Goal: Transaction & Acquisition: Purchase product/service

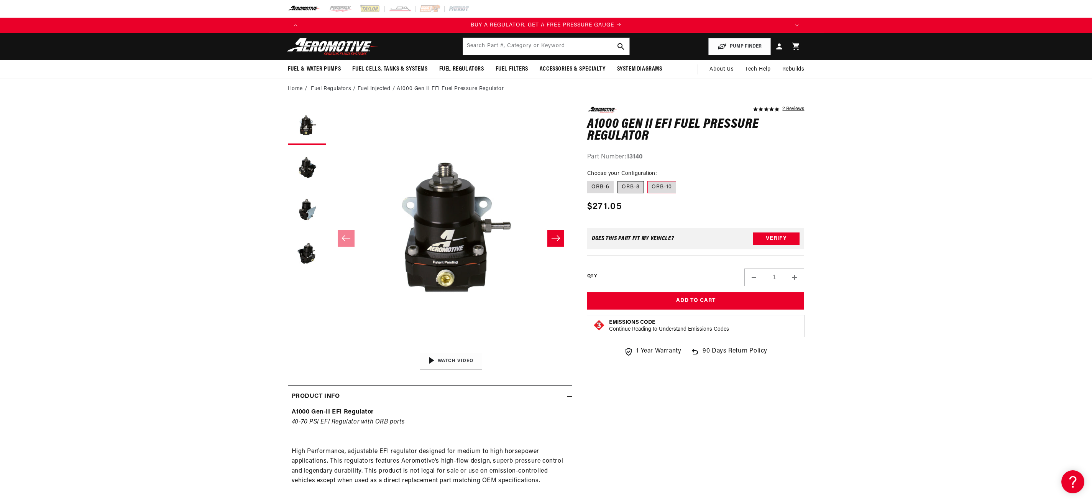
click at [630, 186] on label "ORB-8" at bounding box center [631, 187] width 26 height 12
click at [618, 180] on input "ORB-8" at bounding box center [618, 179] width 0 height 0
radio input "true"
click at [606, 191] on label "ORB-6" at bounding box center [600, 187] width 26 height 12
click at [590, 180] on input "ORB-6" at bounding box center [589, 179] width 0 height 0
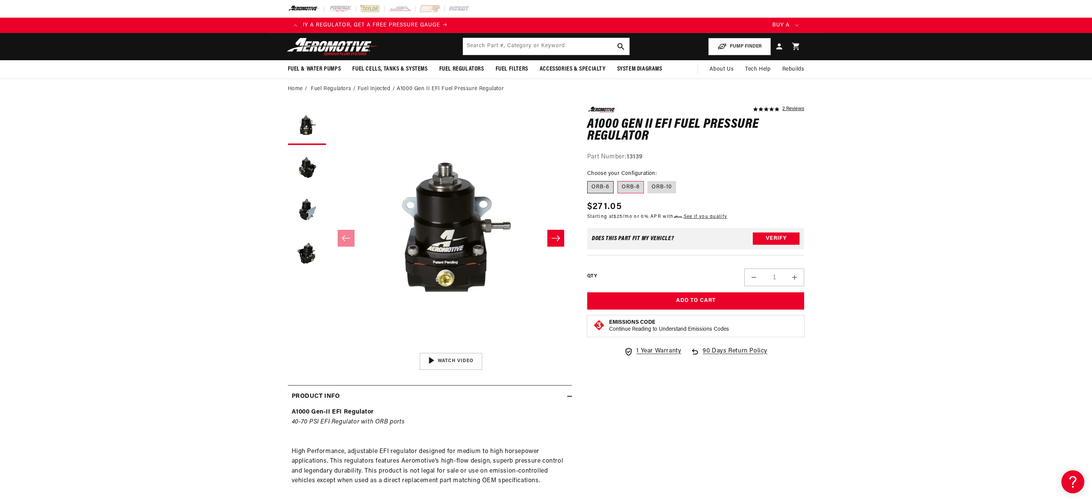
radio input "true"
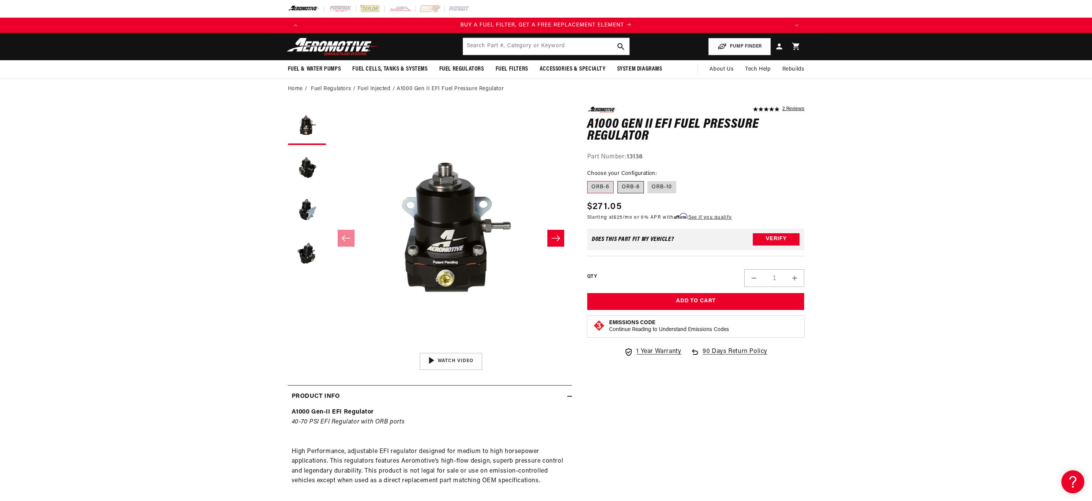
click at [635, 189] on label "ORB-8" at bounding box center [631, 187] width 26 height 12
click at [618, 180] on input "ORB-8" at bounding box center [618, 179] width 0 height 0
radio input "true"
click at [777, 245] on button "Verify" at bounding box center [776, 239] width 47 height 12
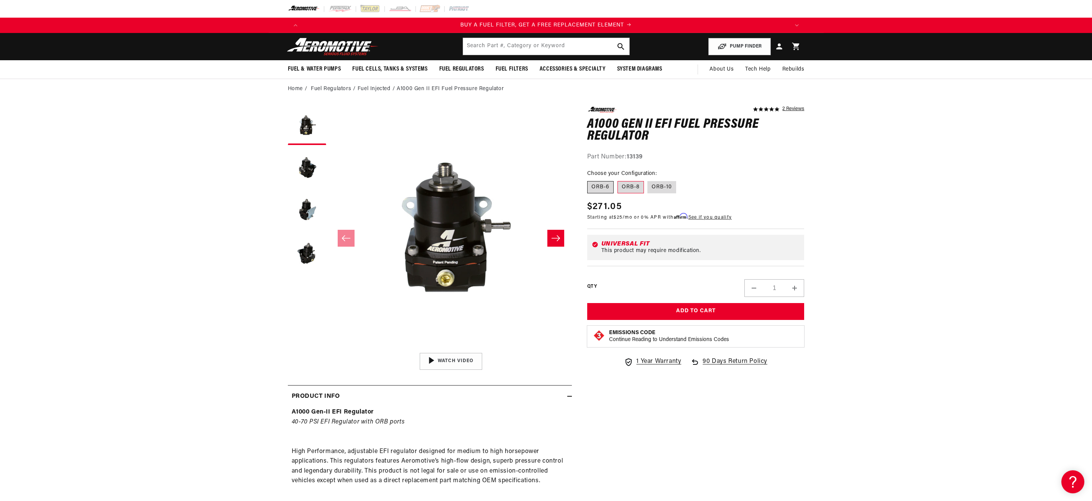
click at [607, 186] on label "ORB-6" at bounding box center [600, 187] width 26 height 12
click at [590, 180] on input "ORB-6" at bounding box center [589, 179] width 0 height 0
radio input "true"
click at [652, 193] on fieldset "Choose your Configuration: ORB-6 ORB-8 ORB-10" at bounding box center [695, 181] width 217 height 25
click at [654, 189] on label "ORB-10" at bounding box center [662, 187] width 29 height 12
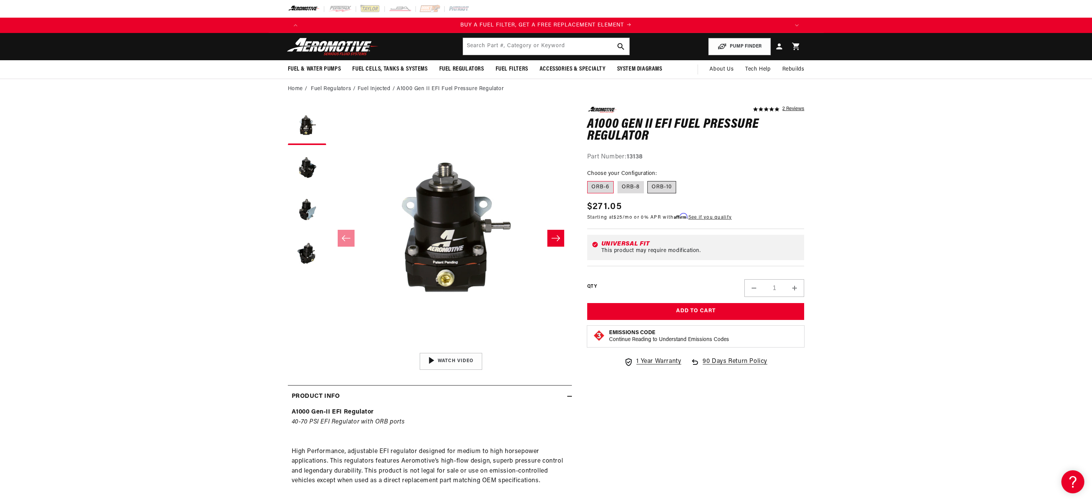
click at [648, 180] on input "ORB-10" at bounding box center [648, 179] width 0 height 0
radio input "true"
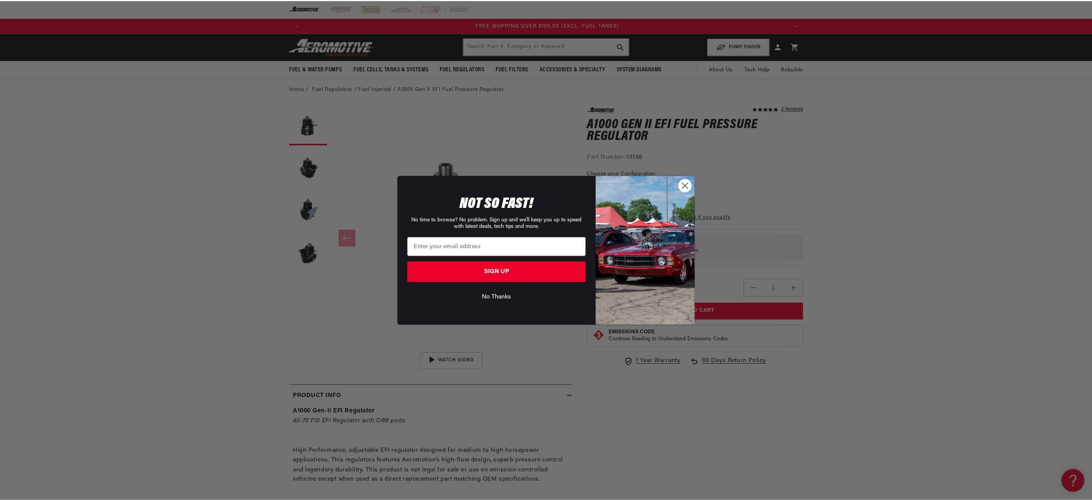
scroll to position [0, 1458]
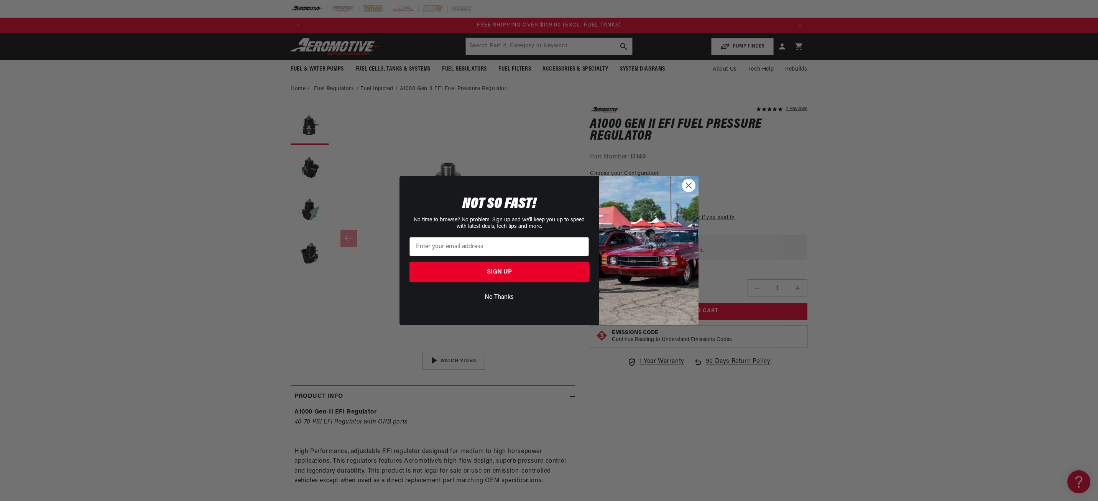
click at [682, 191] on img "POPUP Form" at bounding box center [649, 251] width 100 height 150
click at [687, 186] on icon "Close dialog" at bounding box center [688, 184] width 5 height 5
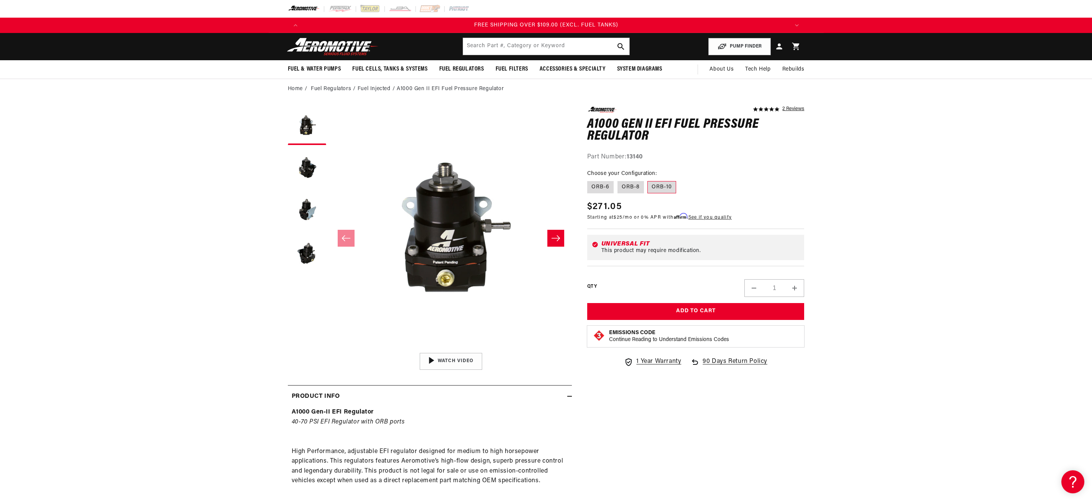
click at [563, 239] on button "Slide right" at bounding box center [555, 238] width 17 height 17
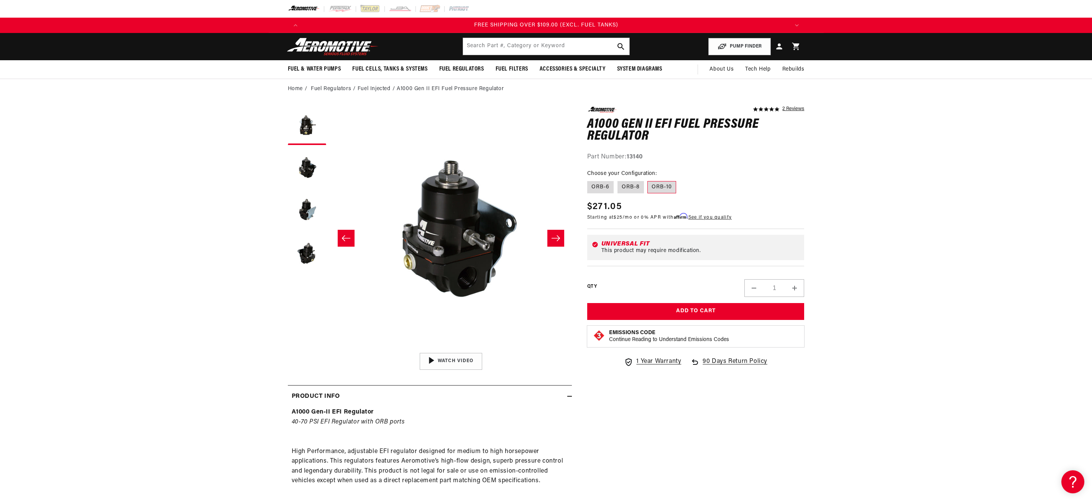
click at [559, 239] on icon "Slide right" at bounding box center [556, 238] width 8 height 6
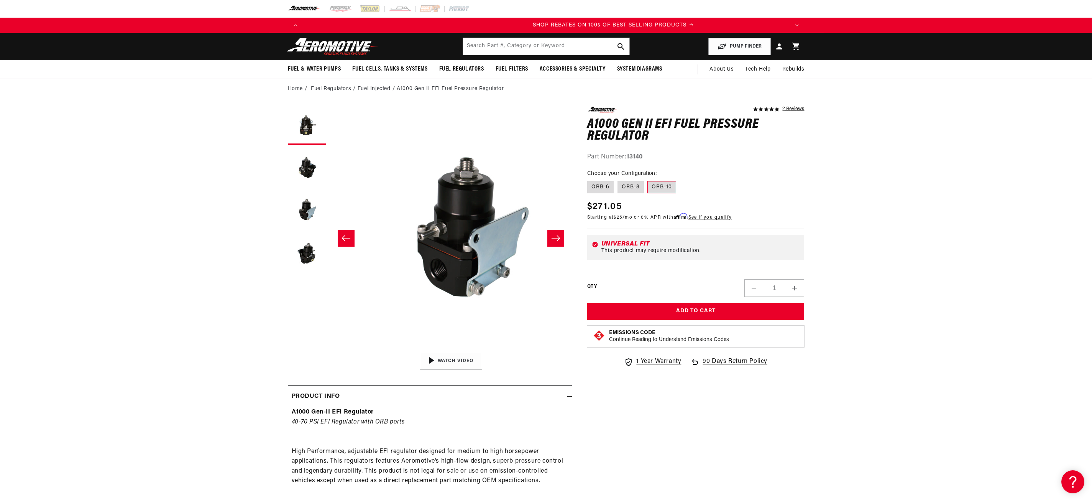
scroll to position [0, 485]
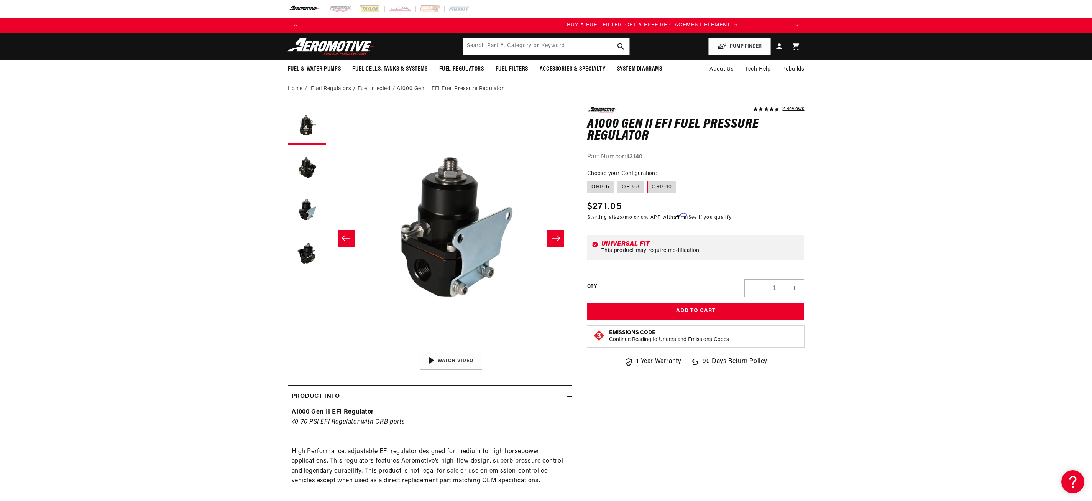
click at [559, 239] on icon "Slide right" at bounding box center [556, 238] width 8 height 6
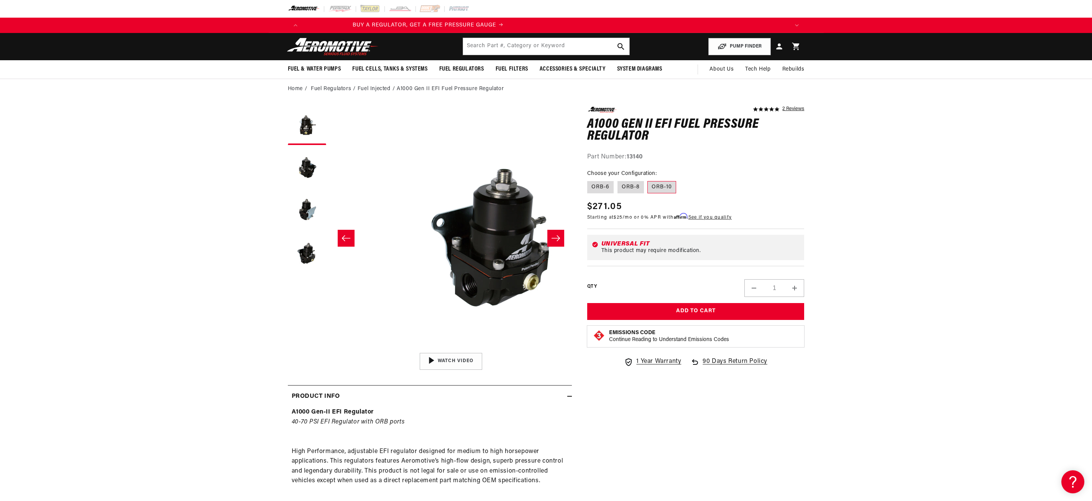
scroll to position [0, 0]
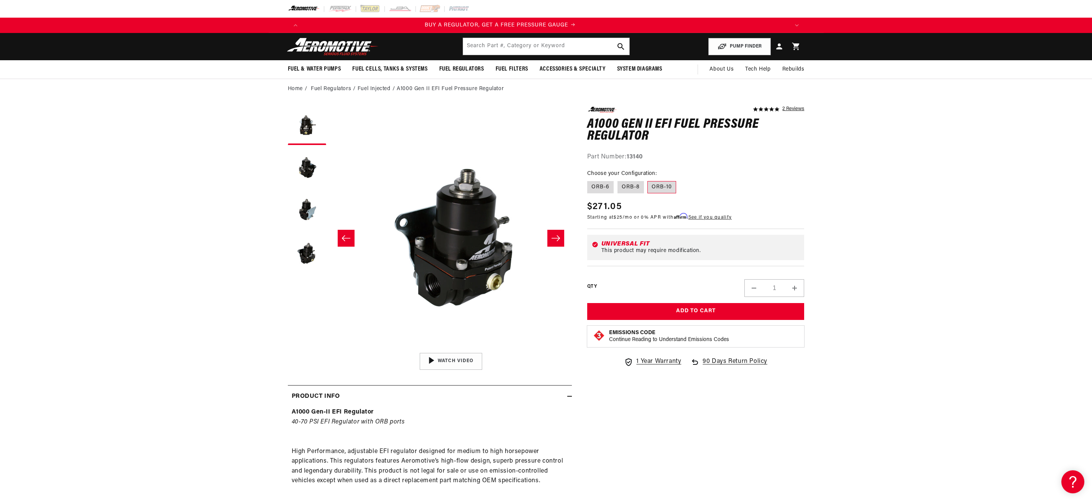
click at [559, 239] on icon "Slide right" at bounding box center [556, 238] width 8 height 6
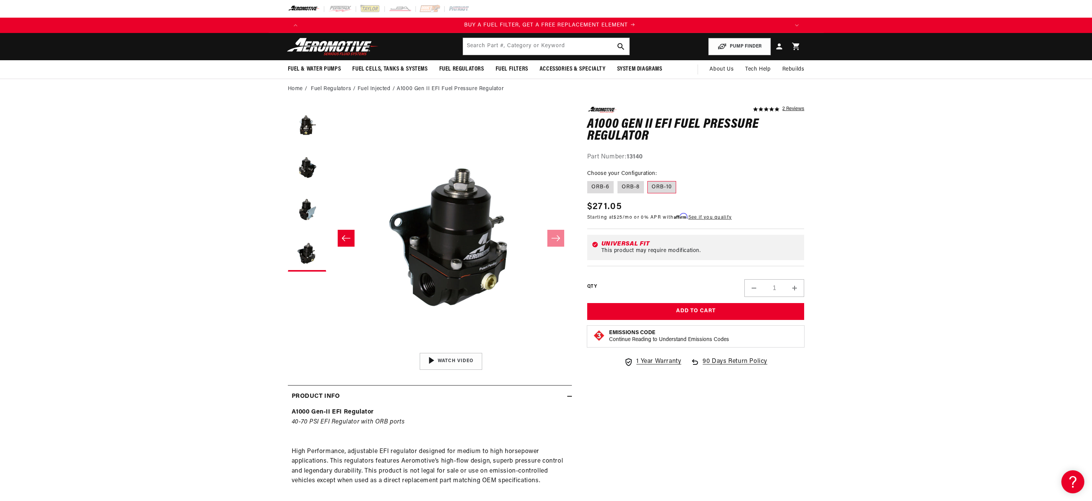
scroll to position [0, 486]
